Goal: Task Accomplishment & Management: Use online tool/utility

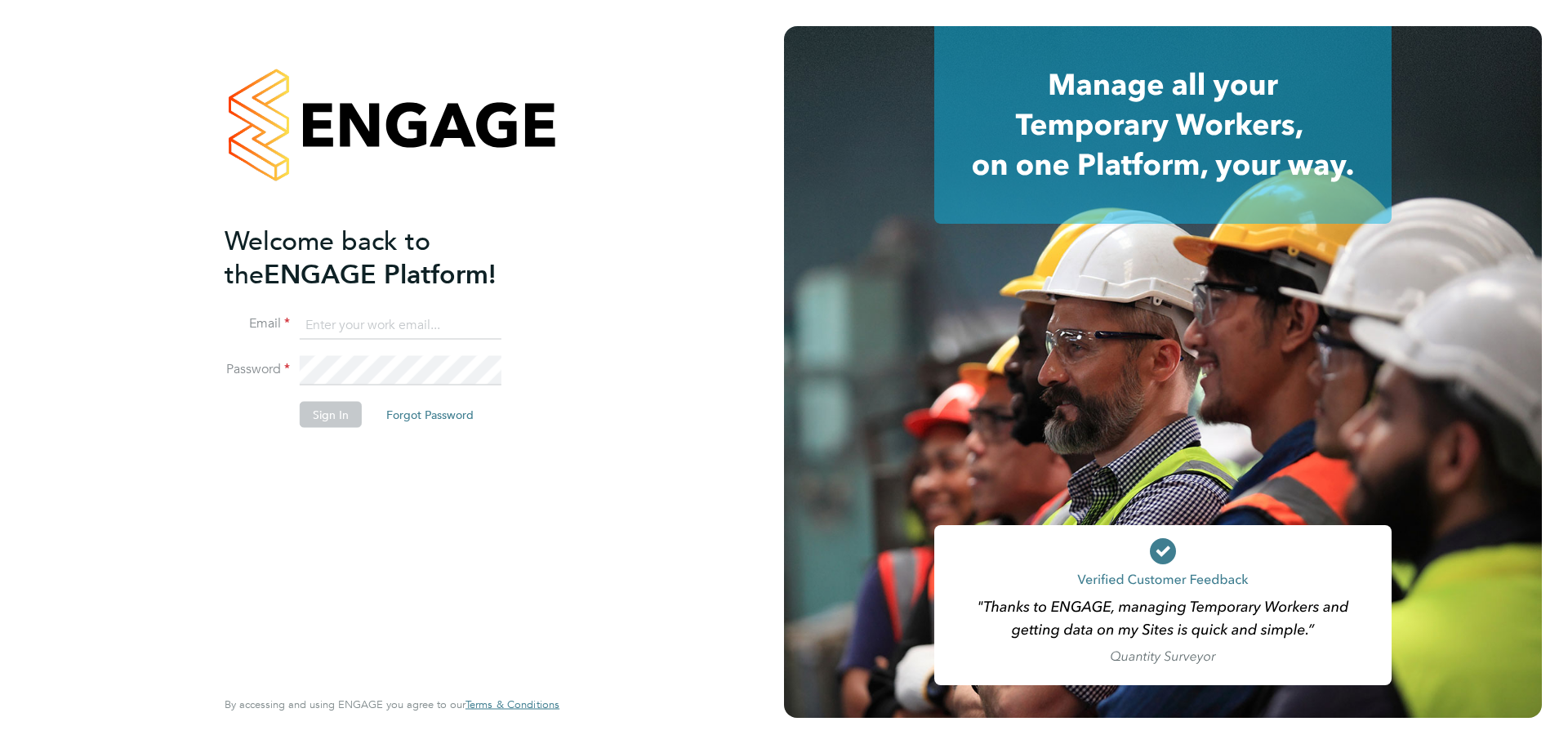
type input "[PERSON_NAME][EMAIL_ADDRESS][DOMAIN_NAME]"
click at [332, 407] on button "Sign In" at bounding box center [331, 414] width 62 height 26
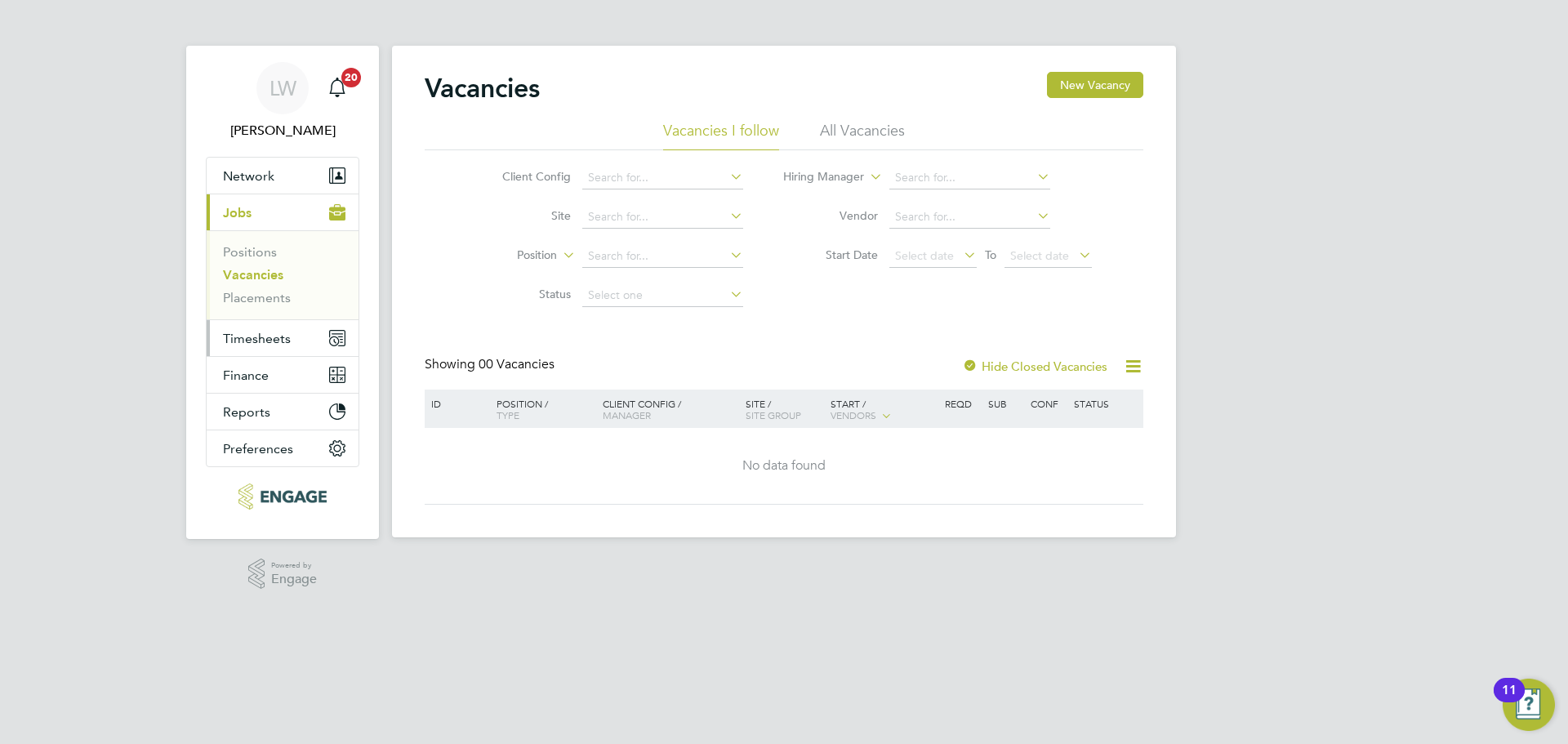
click at [277, 344] on span "Timesheets" at bounding box center [257, 338] width 68 height 15
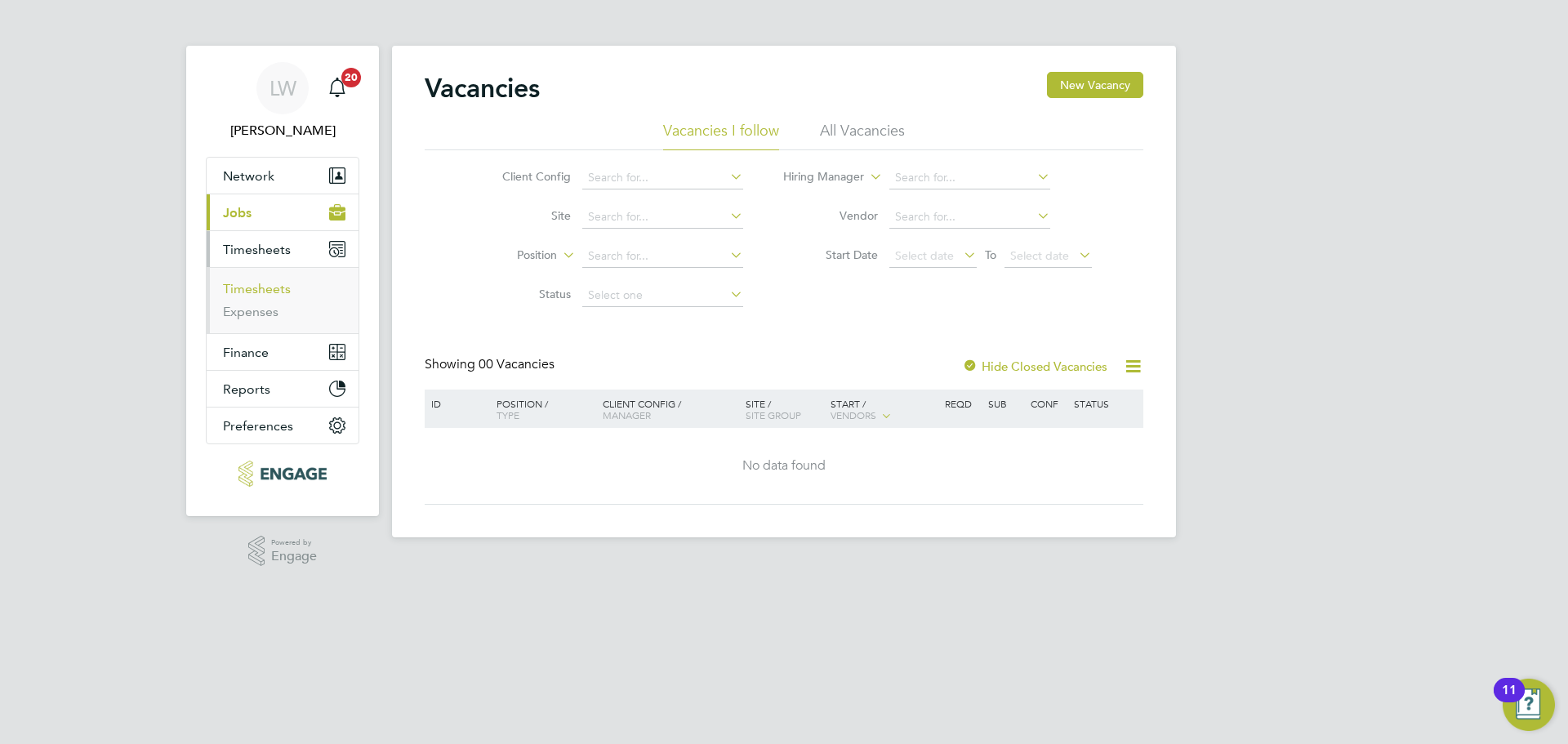
click at [267, 287] on link "Timesheets" at bounding box center [257, 288] width 68 height 15
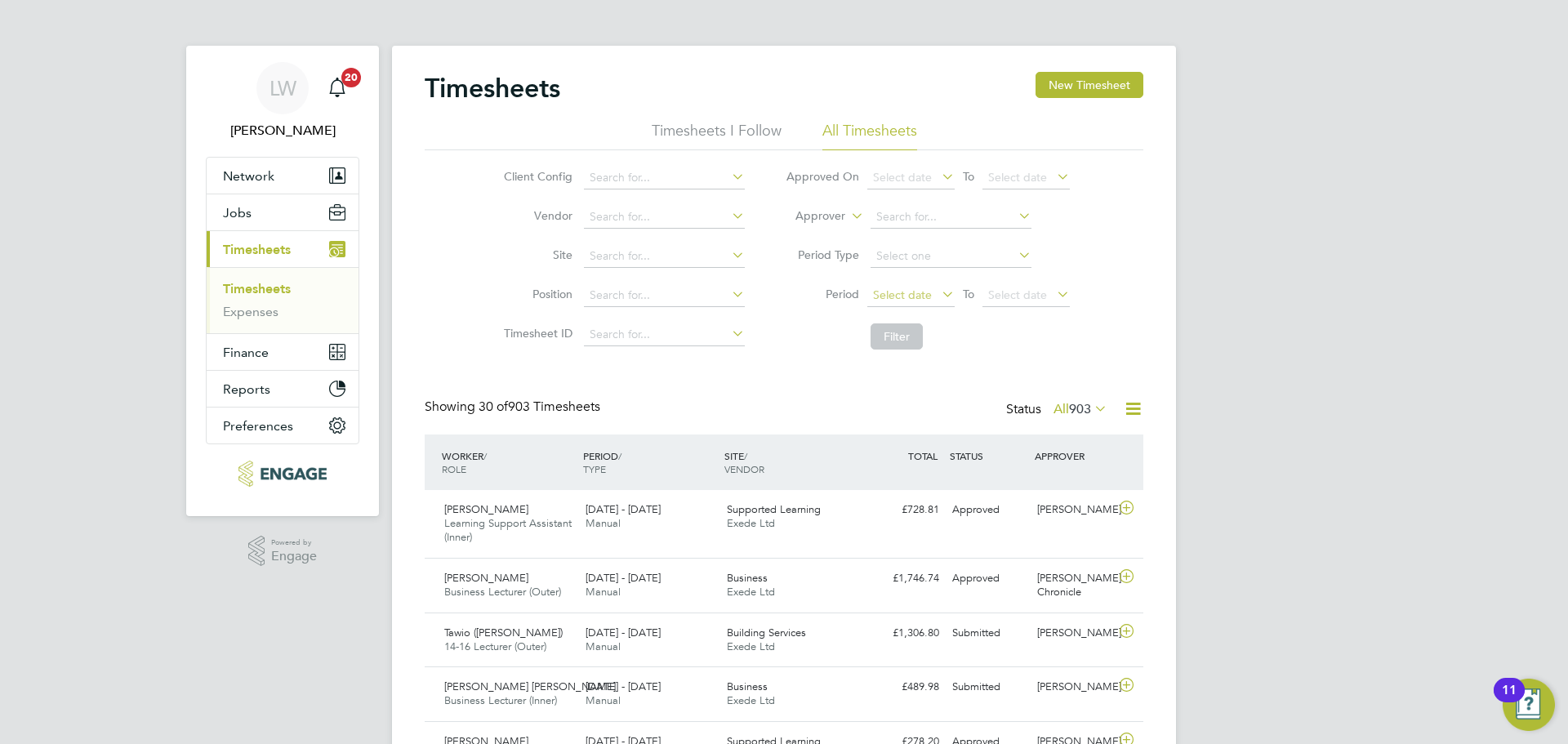
click at [888, 301] on span "Select date" at bounding box center [911, 296] width 88 height 22
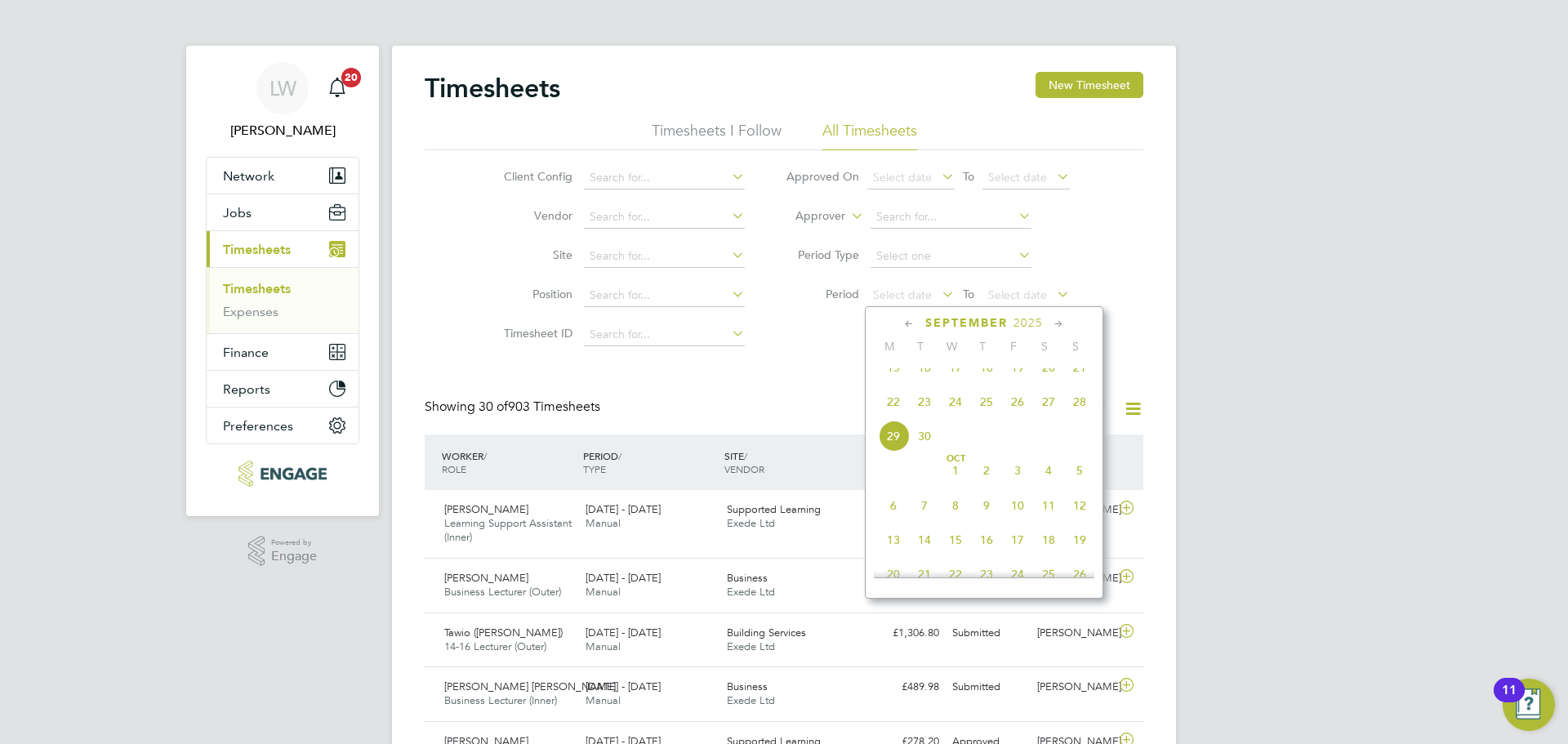
click at [897, 417] on span "22" at bounding box center [893, 401] width 31 height 31
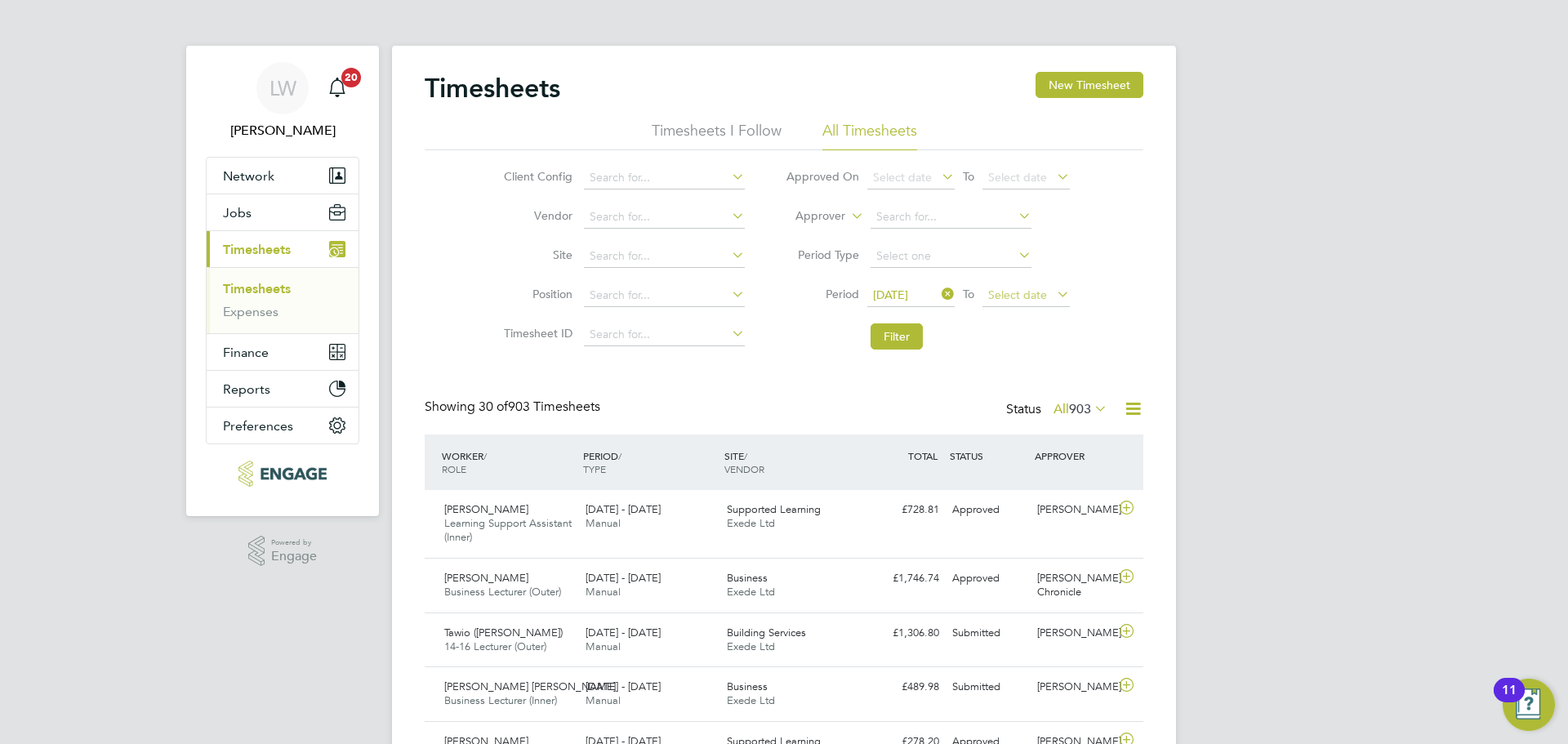
drag, startPoint x: 1004, startPoint y: 310, endPoint x: 1031, endPoint y: 298, distance: 29.5
click at [1004, 310] on li "Period 22 Sep 2025 To Select date" at bounding box center [927, 296] width 325 height 40
click at [1038, 292] on span "Select date" at bounding box center [1018, 295] width 58 height 15
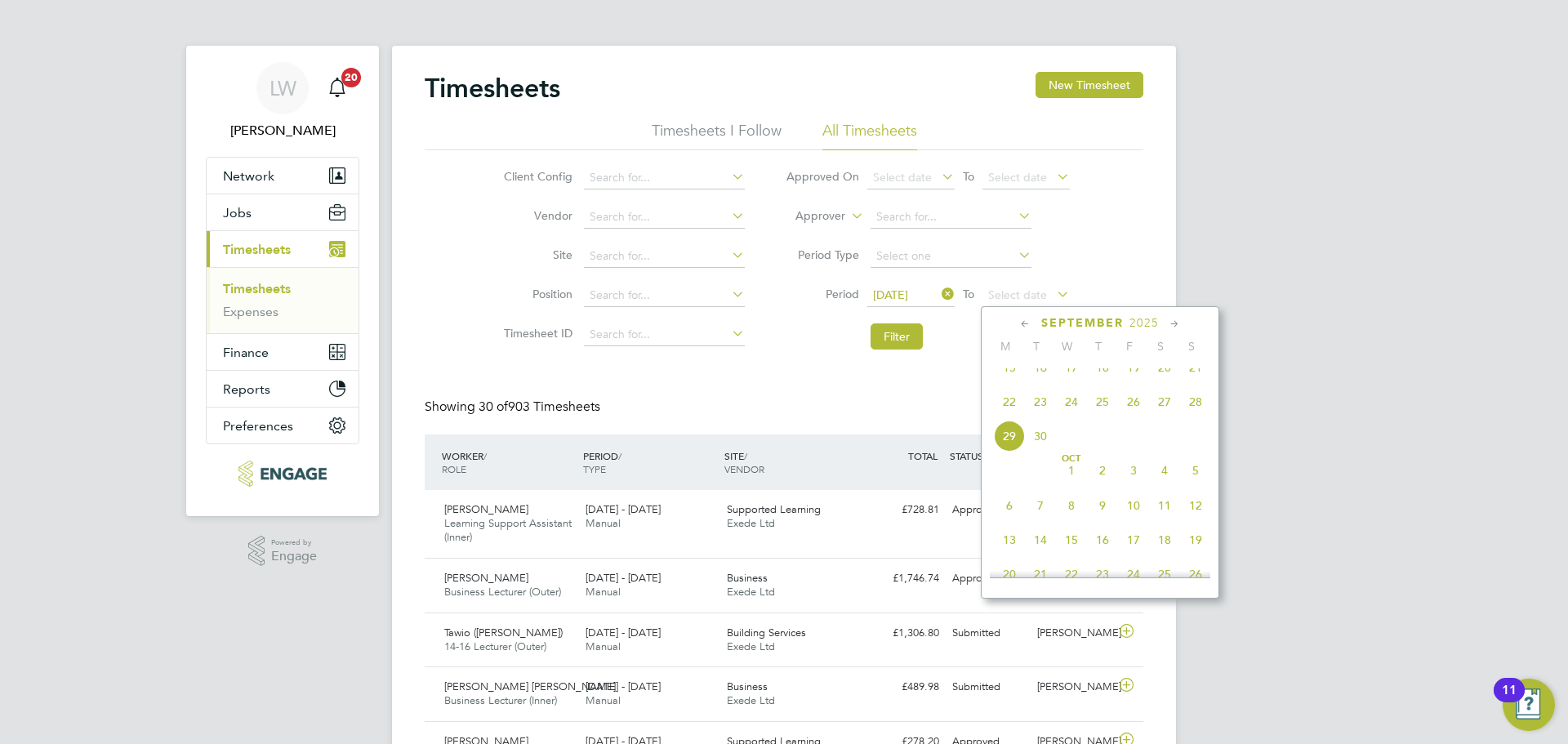
click at [1193, 415] on span "28" at bounding box center [1196, 401] width 31 height 31
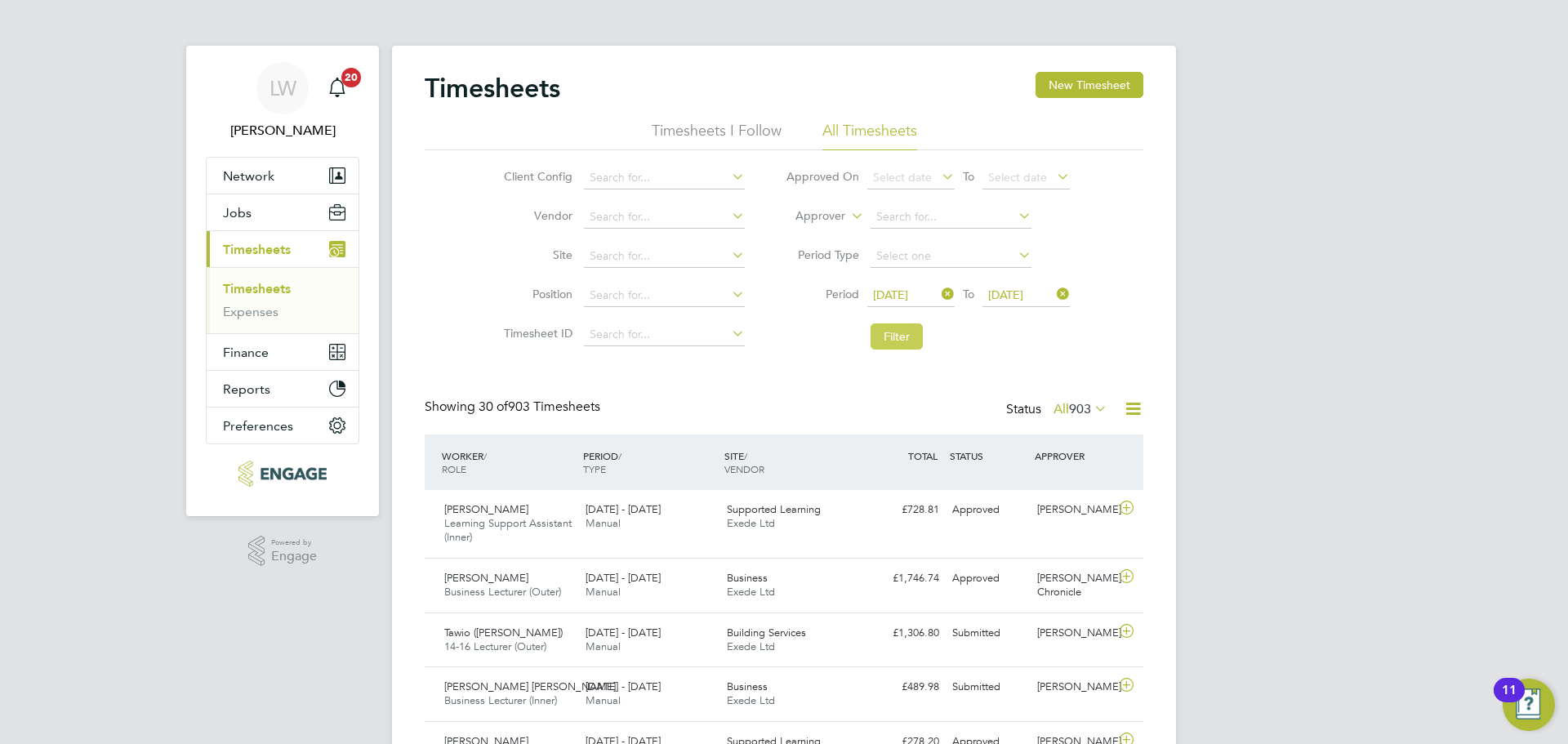
drag, startPoint x: 906, startPoint y: 341, endPoint x: 933, endPoint y: 363, distance: 34.8
click at [906, 341] on button "Filter" at bounding box center [896, 336] width 52 height 26
